Goal: Transaction & Acquisition: Download file/media

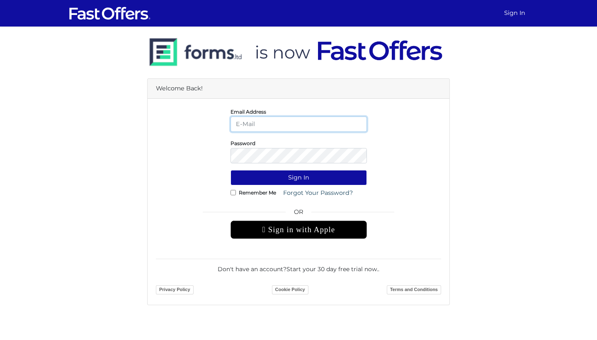
type input "[EMAIL_ADDRESS][DOMAIN_NAME]"
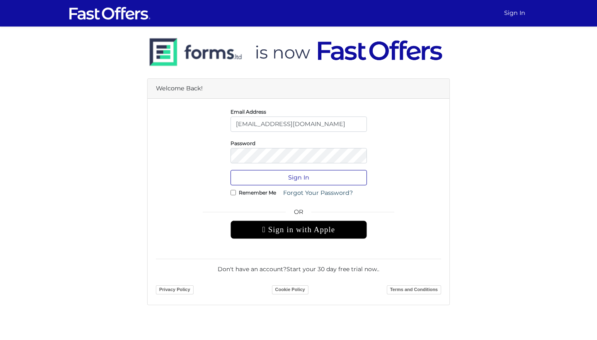
click at [279, 179] on button "Sign In" at bounding box center [298, 177] width 136 height 15
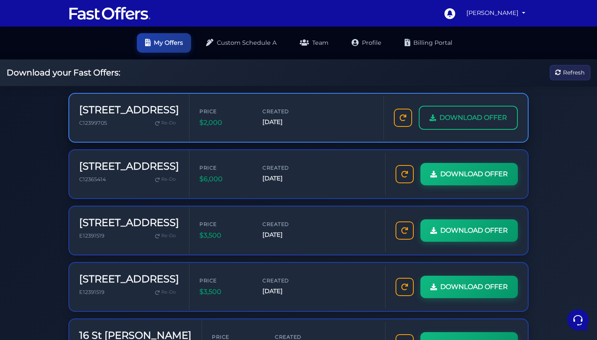
click at [481, 121] on span "DOWNLOAD OFFER" at bounding box center [473, 117] width 68 height 11
click at [452, 120] on span "DOWNLOAD OFFER" at bounding box center [473, 117] width 68 height 11
